Goal: Task Accomplishment & Management: Manage account settings

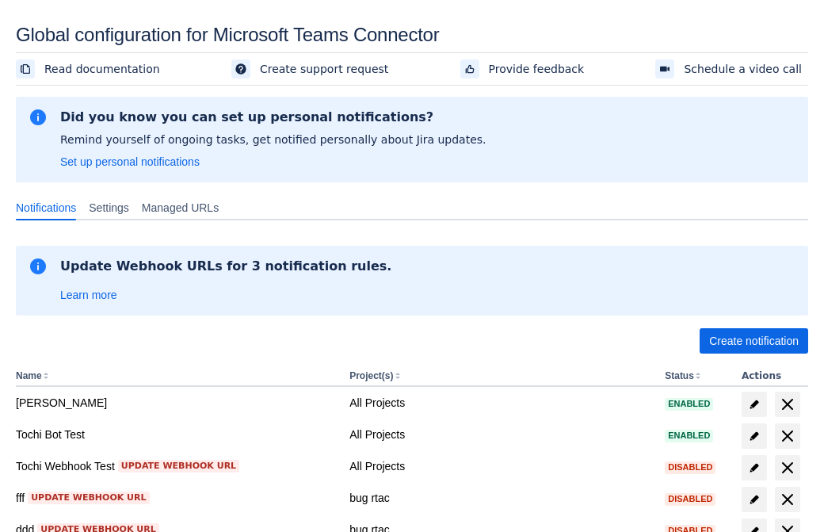
click at [753, 341] on span "Create notification" at bounding box center [754, 340] width 90 height 25
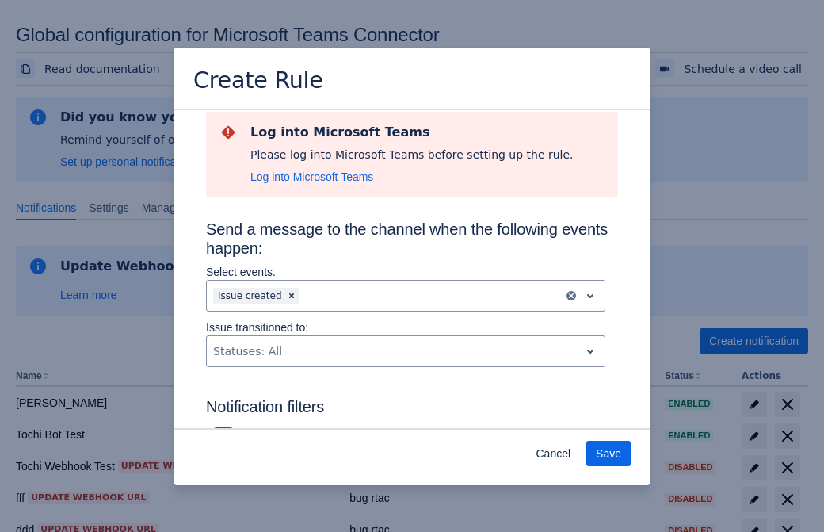
type input "RuleName-539912New Rule (44)"
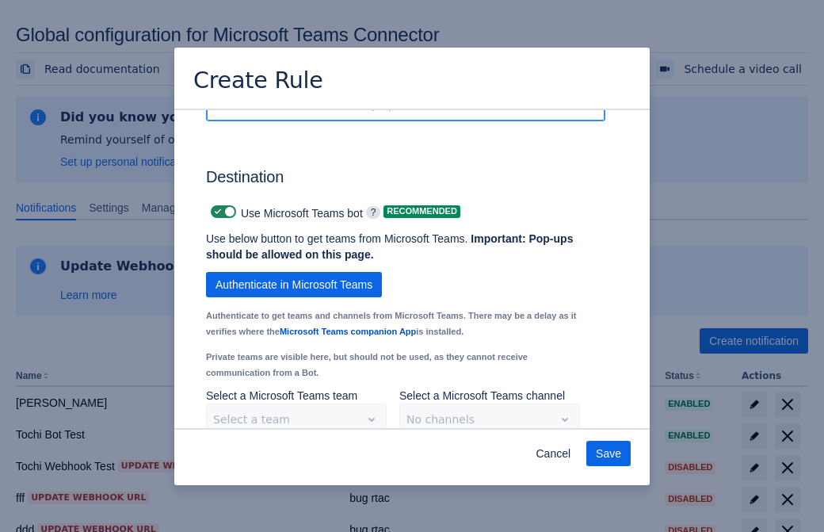
scroll to position [1298, 0]
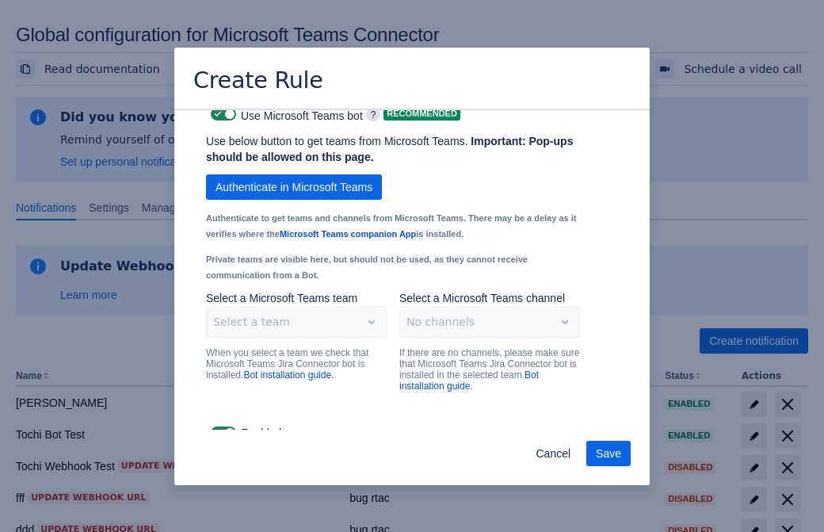
click at [294, 174] on span "Authenticate in Microsoft Teams" at bounding box center [293, 186] width 157 height 25
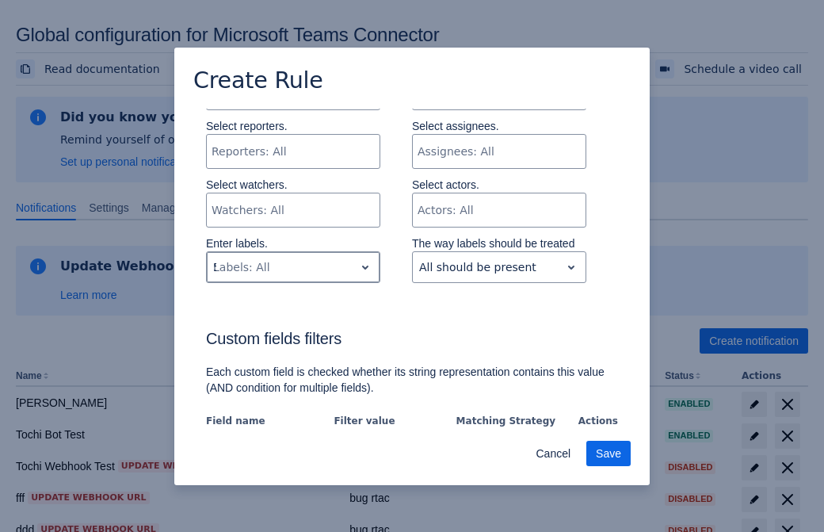
type input "539912_label"
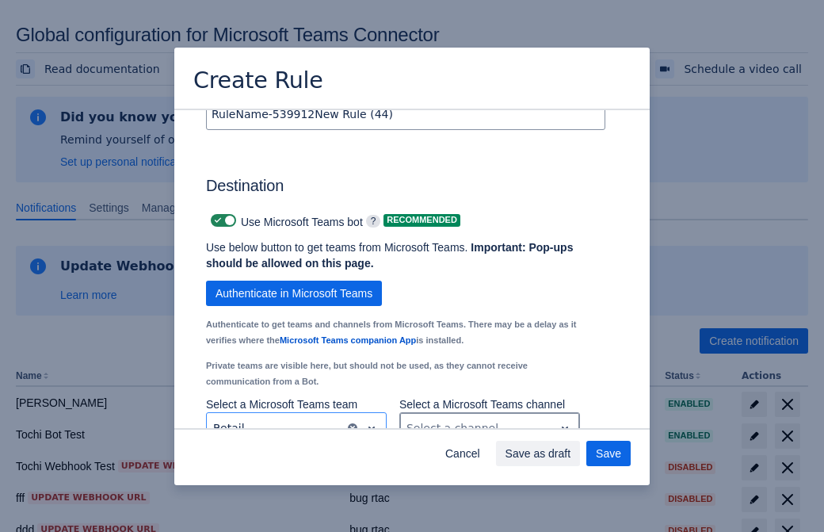
click at [489, 418] on div "Scrollable content" at bounding box center [476, 427] width 141 height 19
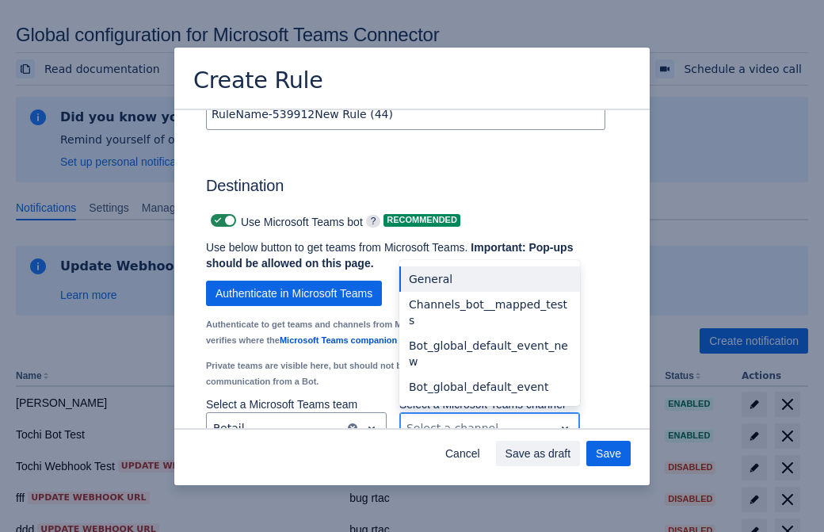
click at [489, 374] on div "Bot_global_default_event" at bounding box center [489, 386] width 181 height 25
click at [571, 453] on span "Save as draft" at bounding box center [538, 452] width 66 height 25
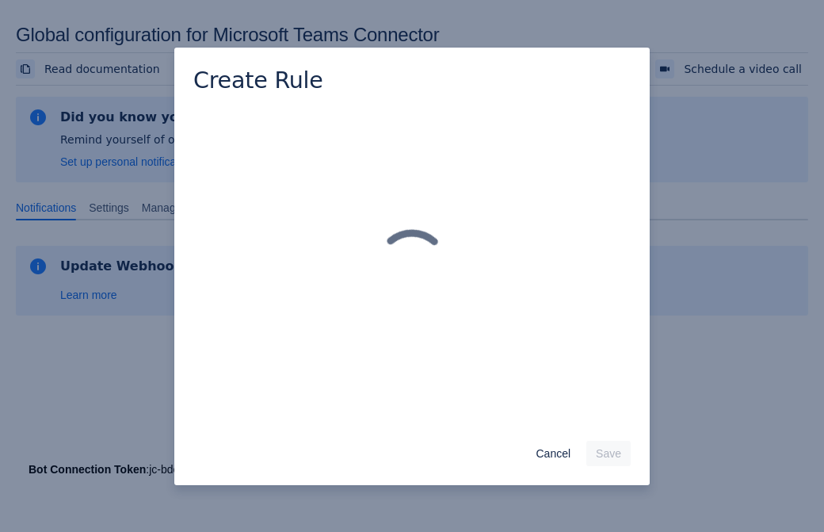
scroll to position [0, 0]
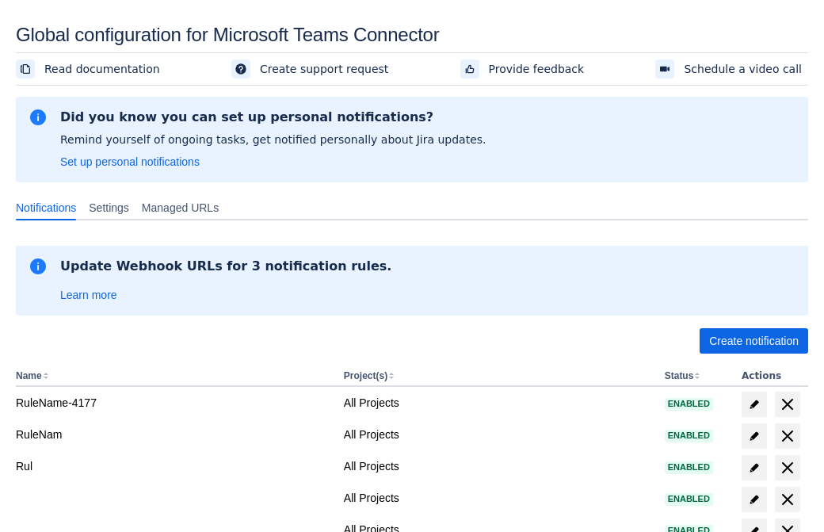
scroll to position [303, 0]
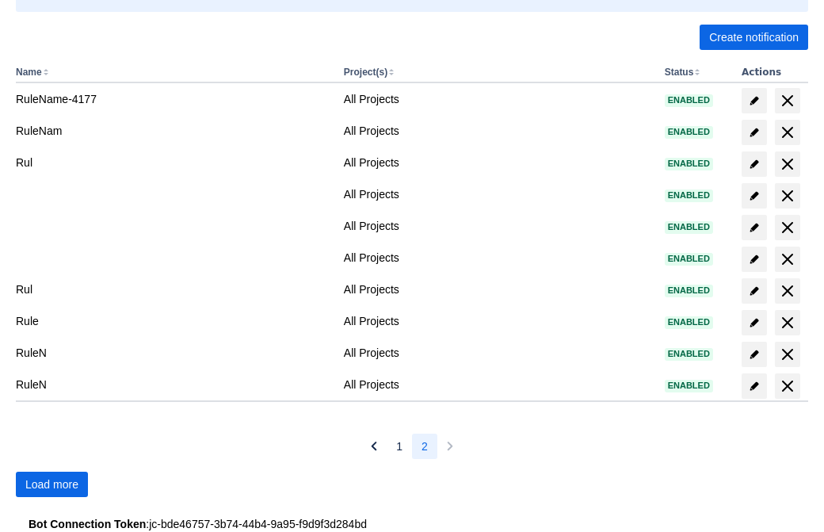
click at [51, 484] on span "Load more" at bounding box center [51, 483] width 53 height 25
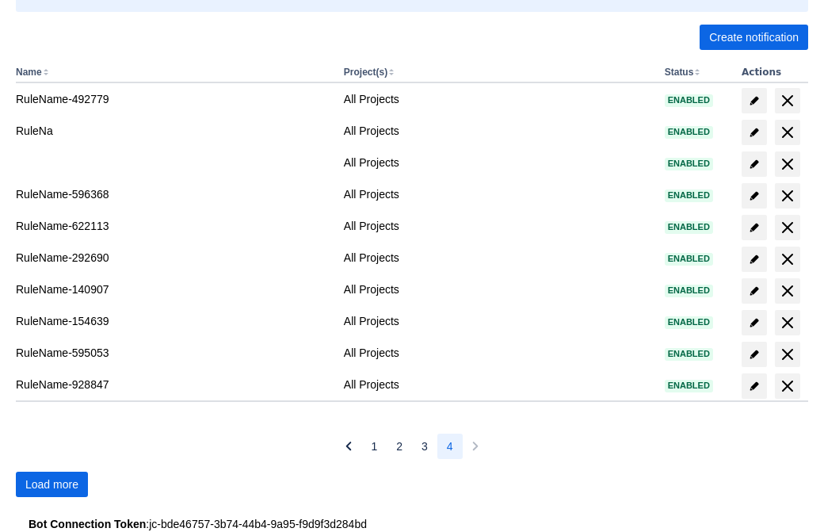
click at [51, 484] on span "Load more" at bounding box center [51, 483] width 53 height 25
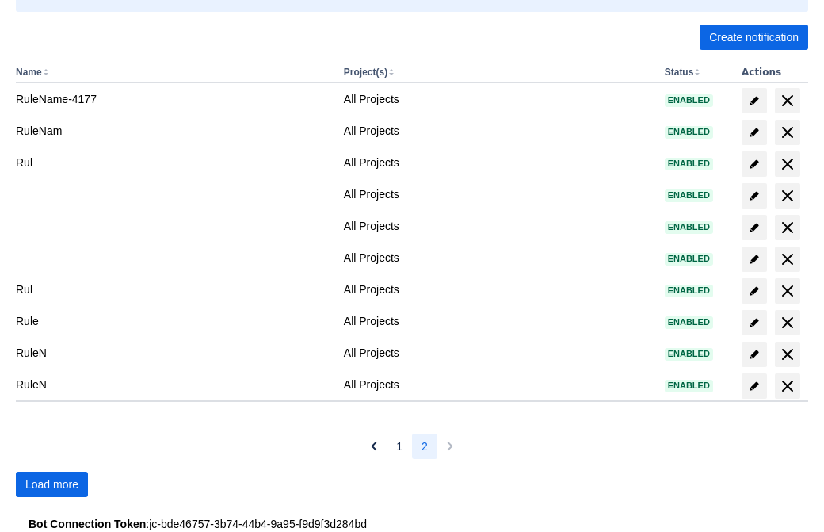
click at [51, 484] on span "Load more" at bounding box center [51, 483] width 53 height 25
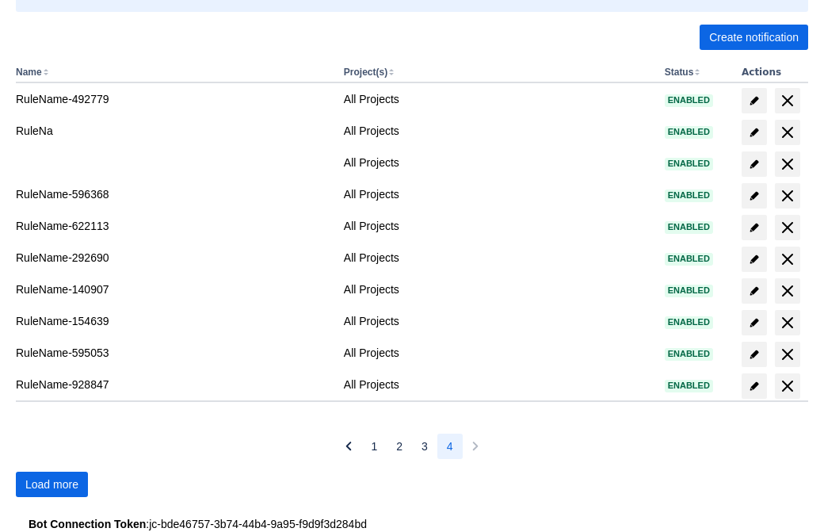
click at [51, 484] on span "Load more" at bounding box center [51, 483] width 53 height 25
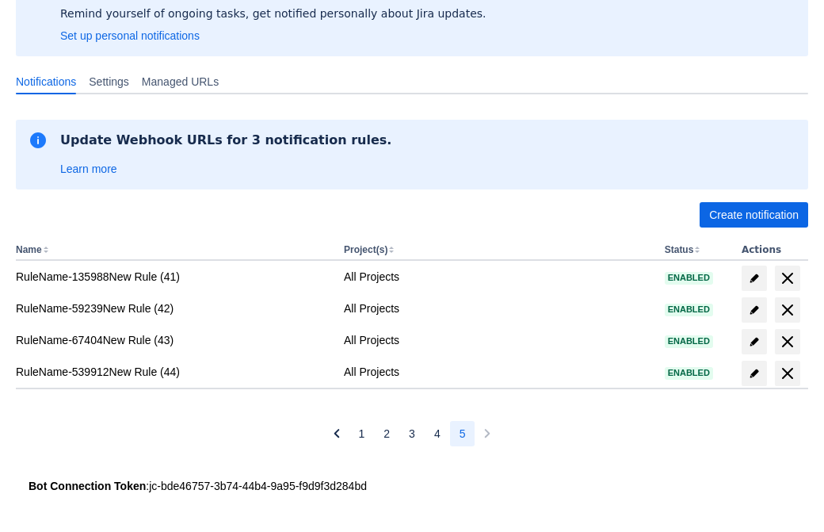
scroll to position [126, 0]
click at [787, 373] on span "delete" at bounding box center [787, 373] width 19 height 19
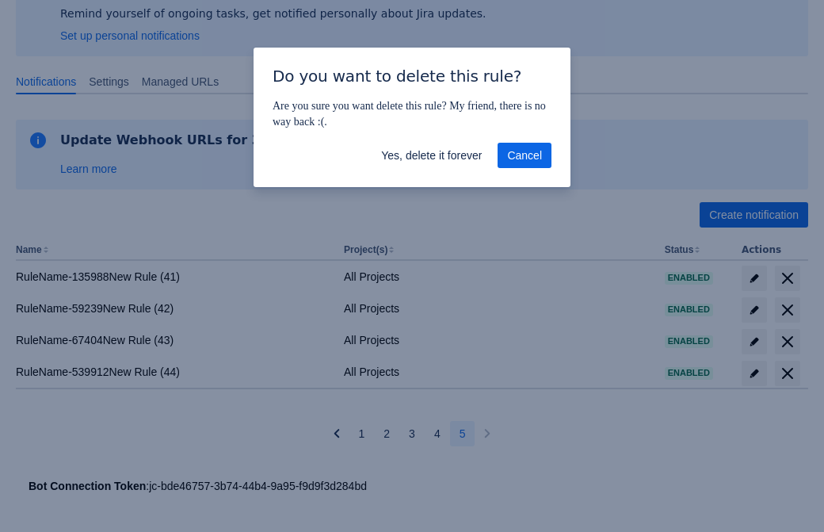
click at [431, 155] on span "Yes, delete it forever" at bounding box center [431, 155] width 101 height 25
